Goal: Task Accomplishment & Management: Use online tool/utility

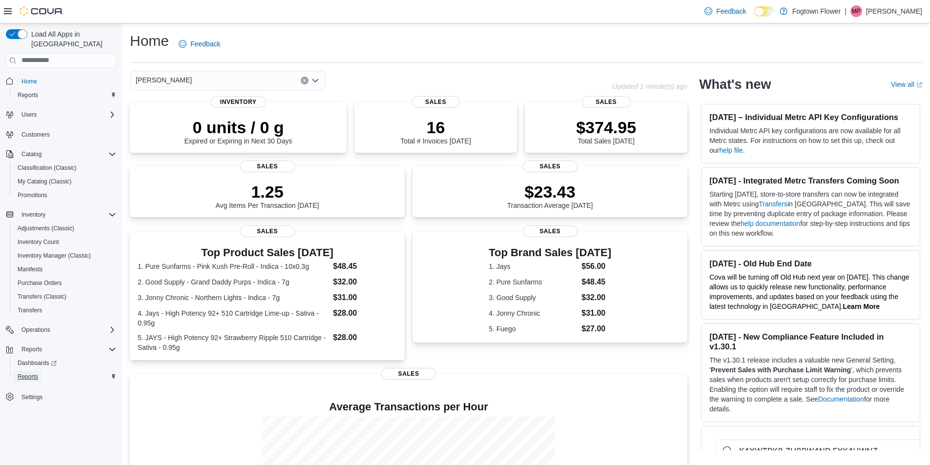
click at [38, 373] on span "Reports" at bounding box center [28, 377] width 21 height 8
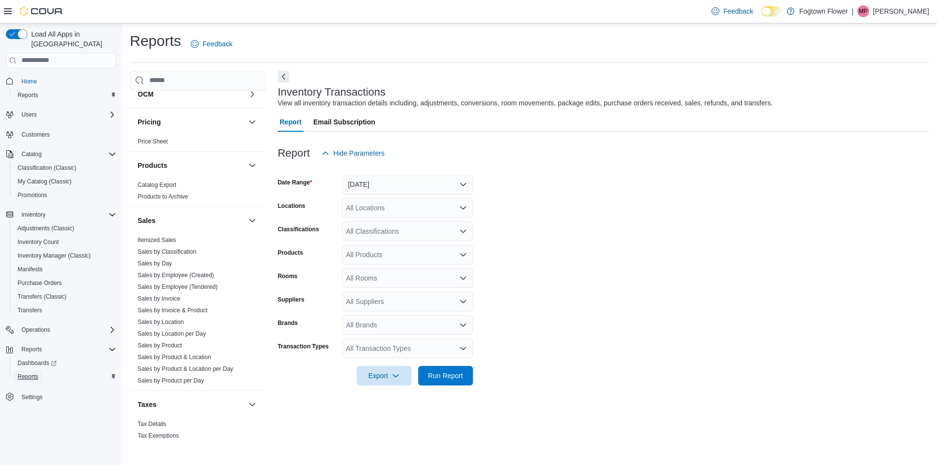
scroll to position [580, 0]
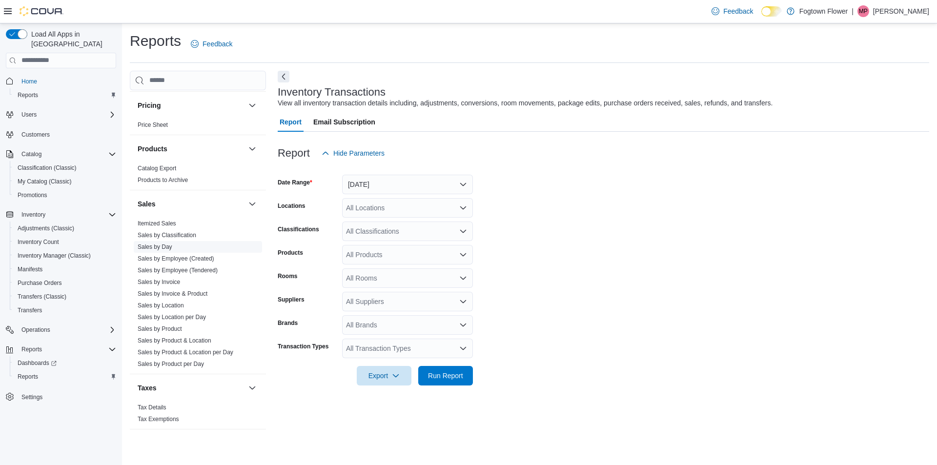
click at [154, 246] on link "Sales by Day" at bounding box center [155, 247] width 35 height 7
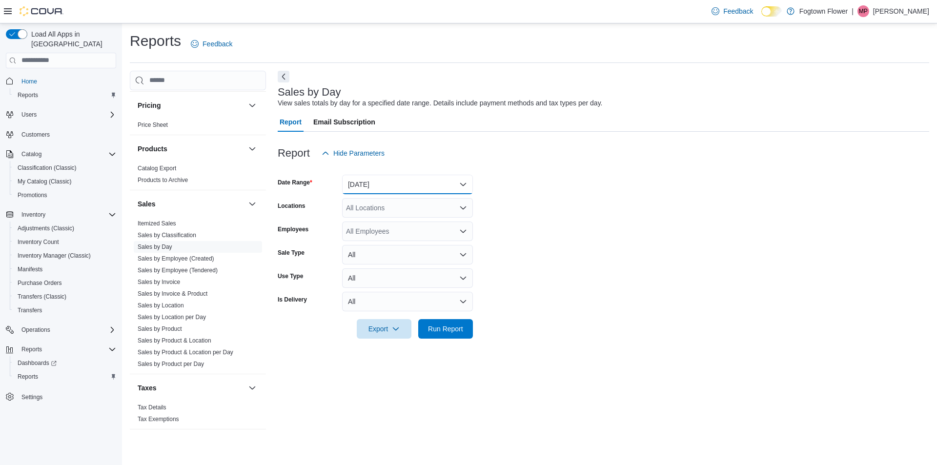
click at [404, 185] on button "Yesterday" at bounding box center [407, 185] width 131 height 20
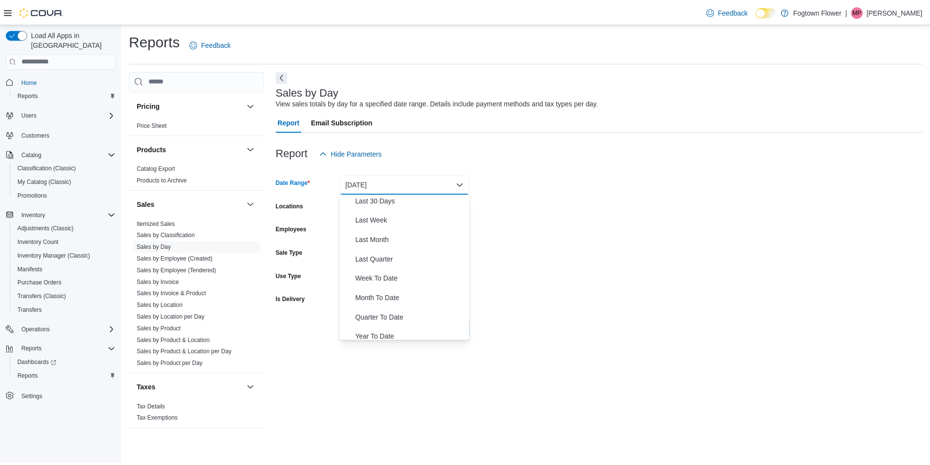
scroll to position [146, 0]
click at [399, 328] on span "Year To Date" at bounding box center [413, 331] width 111 height 12
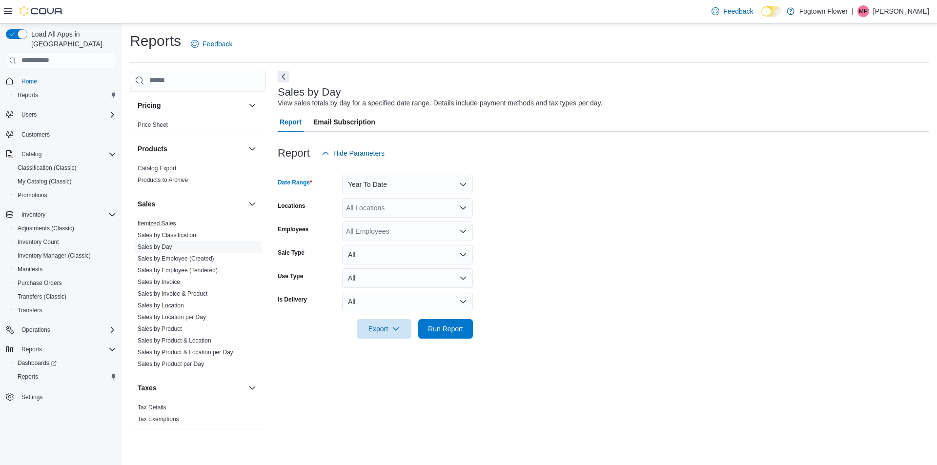
click at [418, 213] on div "All Locations" at bounding box center [407, 208] width 131 height 20
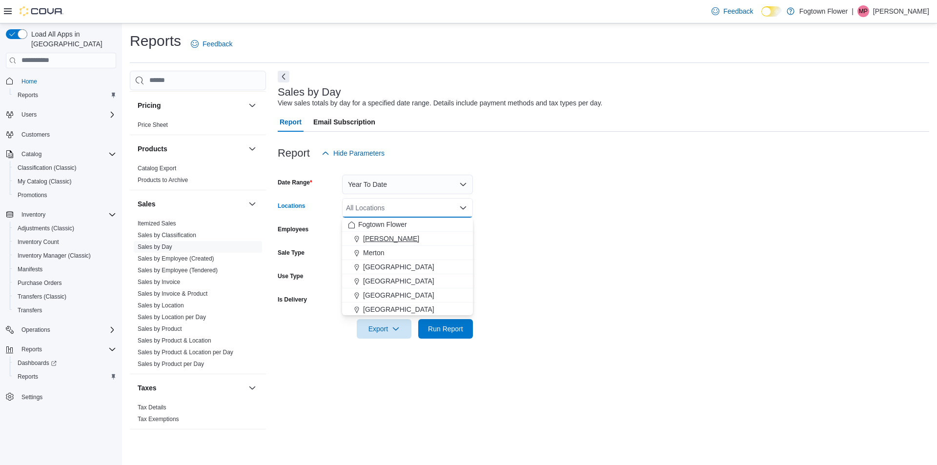
click at [413, 240] on div "Finch" at bounding box center [407, 239] width 119 height 10
click at [557, 333] on form "Date Range Year To Date Locations Finch Combo box. Selected. Finch. Press Backs…" at bounding box center [604, 251] width 652 height 176
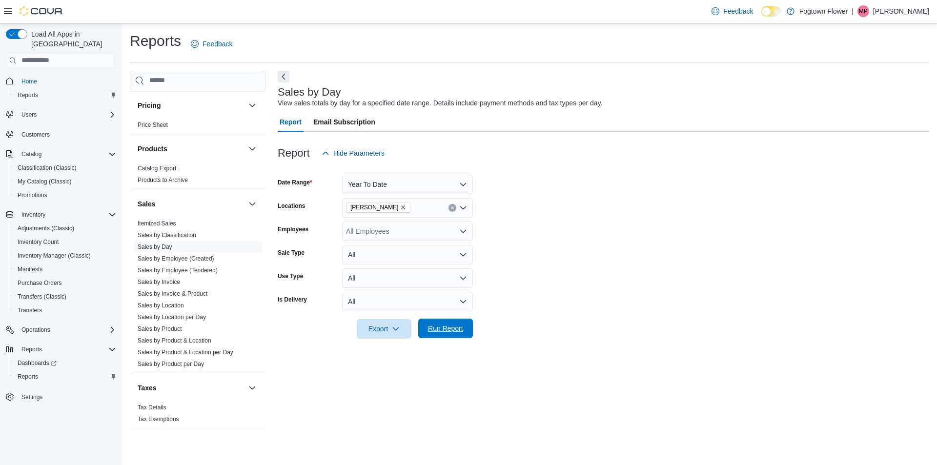
click at [451, 326] on span "Run Report" at bounding box center [445, 329] width 35 height 10
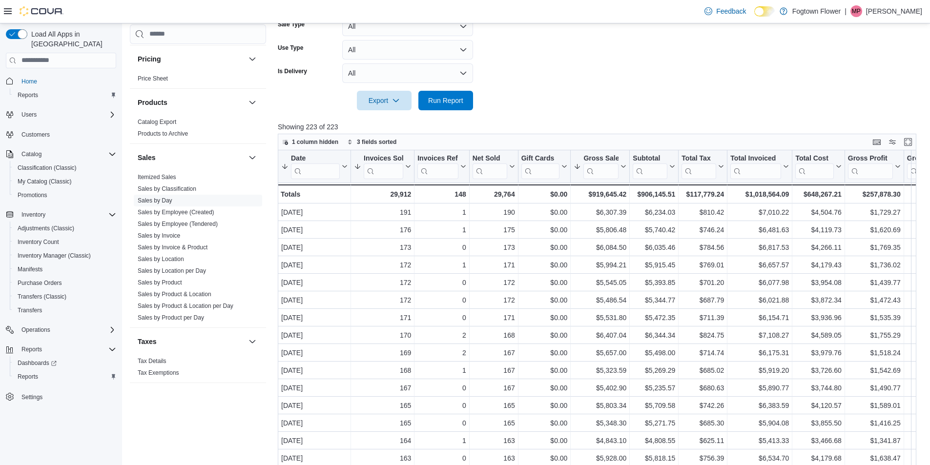
scroll to position [228, 0]
click at [621, 172] on button "Gross Sales" at bounding box center [600, 166] width 53 height 25
click at [619, 214] on span "Sort High-Low" at bounding box center [605, 216] width 37 height 8
click at [622, 168] on icon at bounding box center [623, 167] width 8 height 6
click at [618, 215] on span "Sort High-Low" at bounding box center [605, 216] width 37 height 8
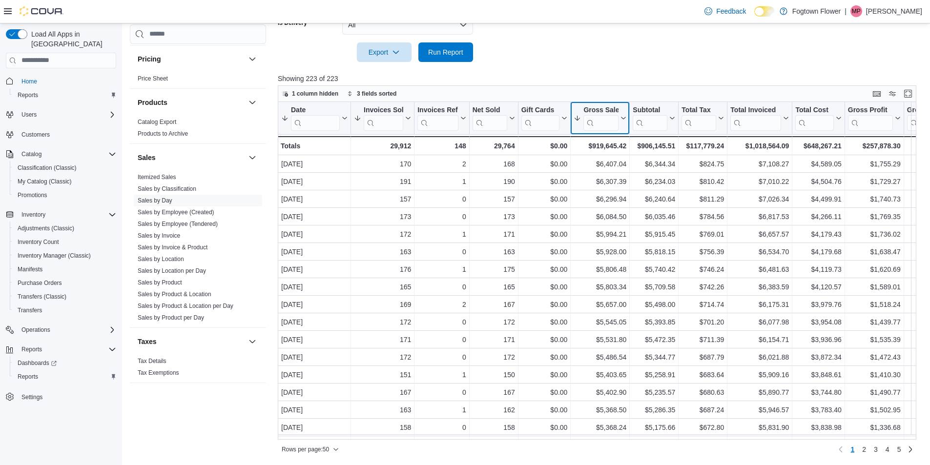
scroll to position [130, 0]
